Goal: Navigation & Orientation: Find specific page/section

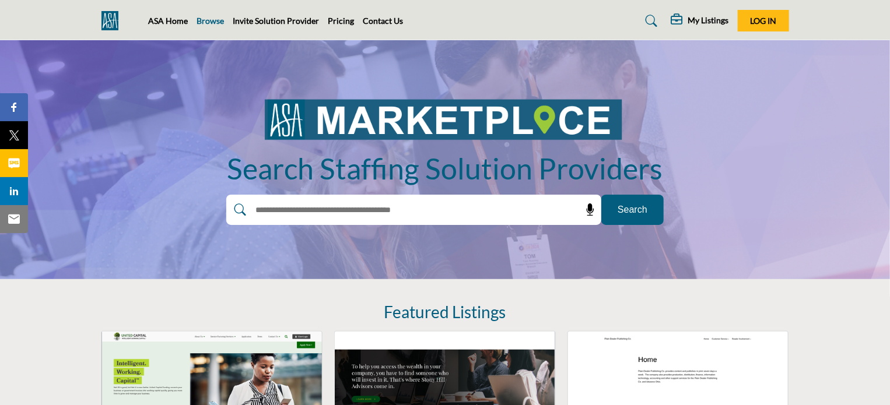
click at [213, 17] on link "Browse" at bounding box center [210, 21] width 27 height 10
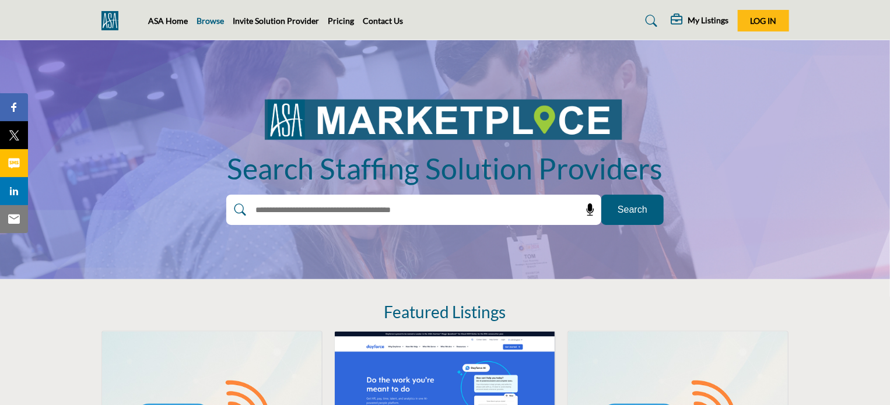
click at [207, 20] on link "Browse" at bounding box center [210, 21] width 27 height 10
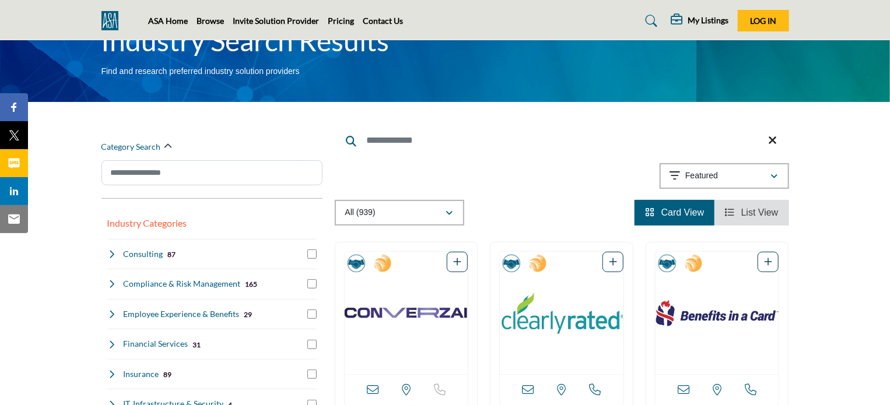
scroll to position [117, 0]
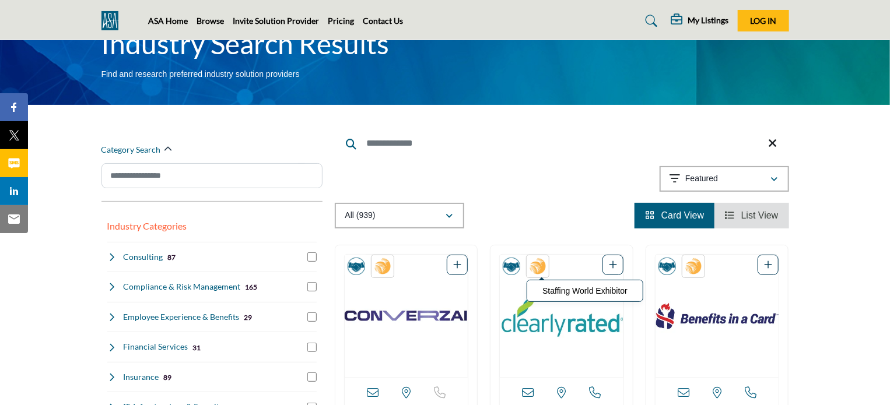
scroll to position [58, 0]
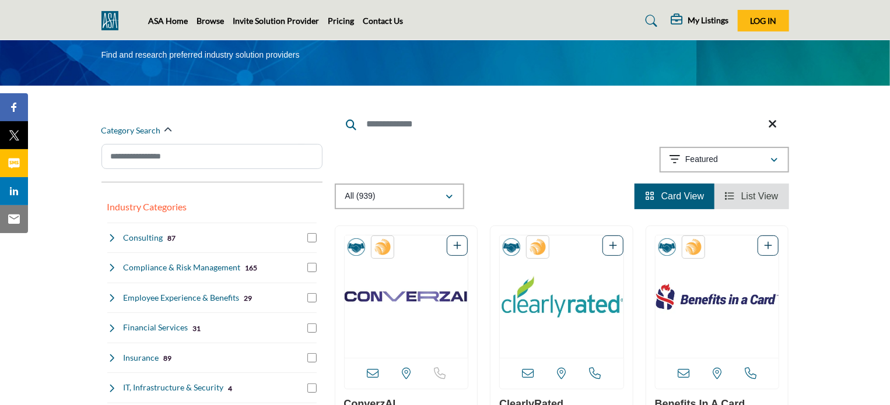
click at [752, 197] on span "List View" at bounding box center [759, 196] width 37 height 10
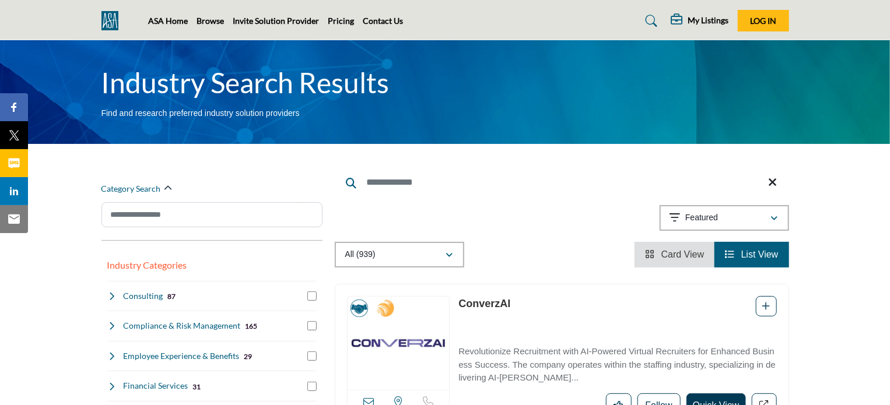
scroll to position [117, 0]
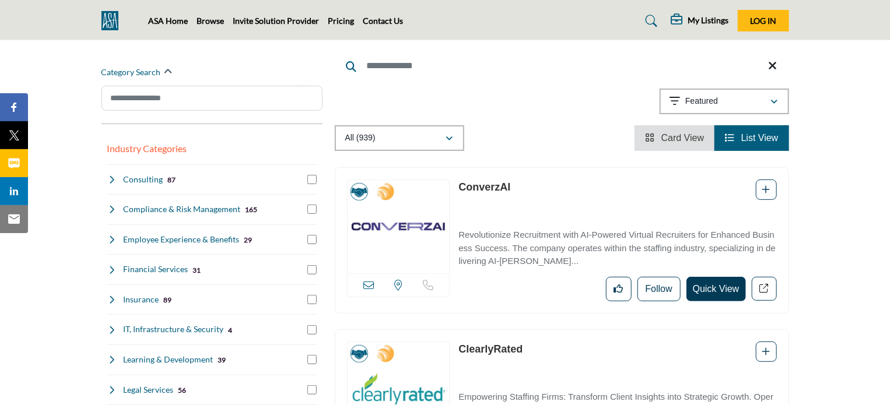
click at [668, 135] on span "Card View" at bounding box center [682, 138] width 43 height 10
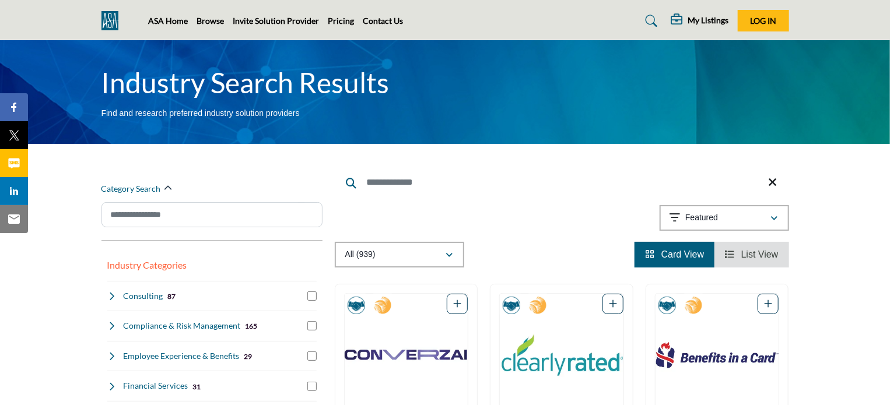
click at [739, 254] on link "List View" at bounding box center [751, 255] width 53 height 10
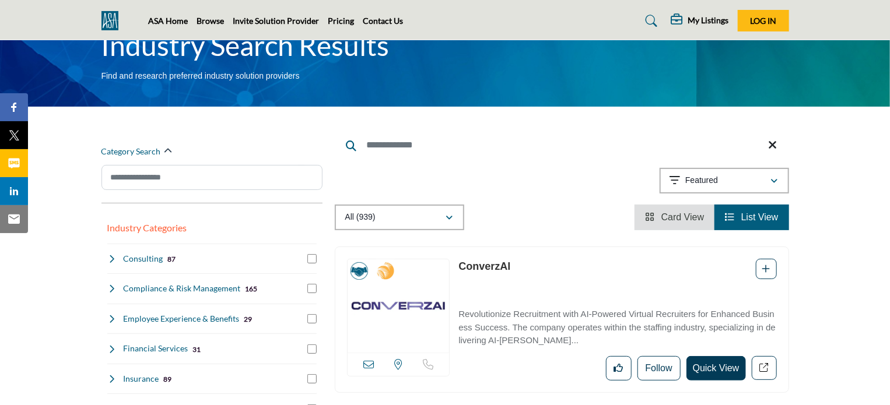
scroll to position [58, 0]
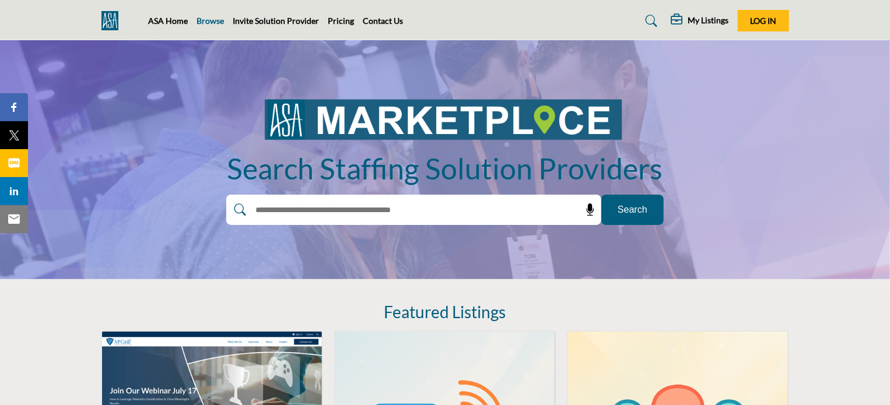
click at [212, 21] on link "Browse" at bounding box center [210, 21] width 27 height 10
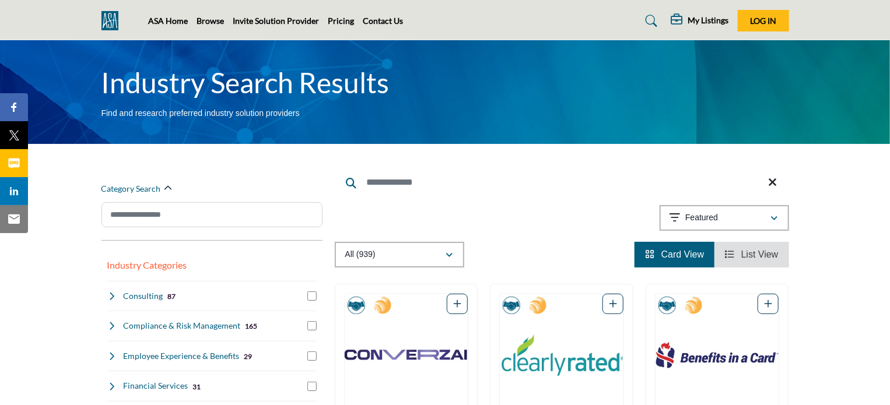
click at [758, 253] on span "List View" at bounding box center [759, 255] width 37 height 10
